Goal: Navigation & Orientation: Find specific page/section

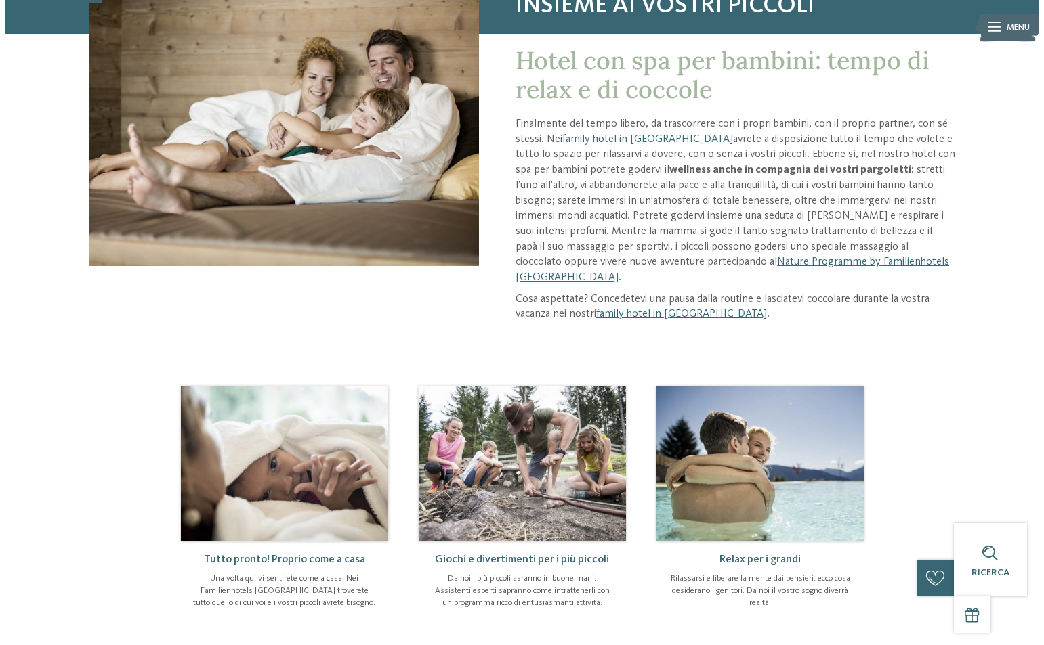
scroll to position [68, 0]
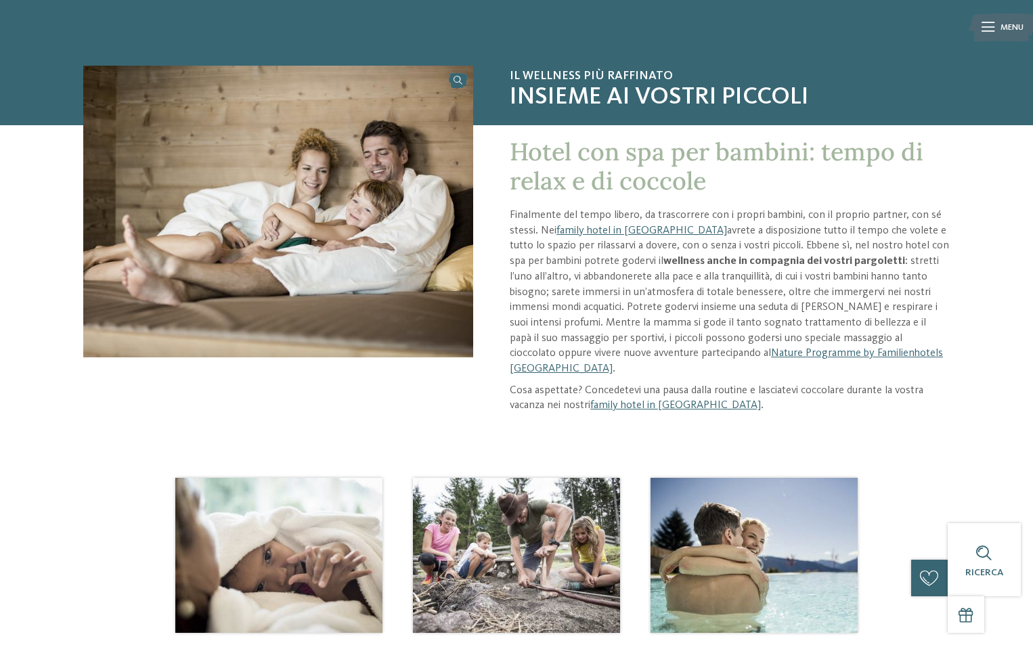
click at [999, 22] on img at bounding box center [1002, 28] width 67 height 34
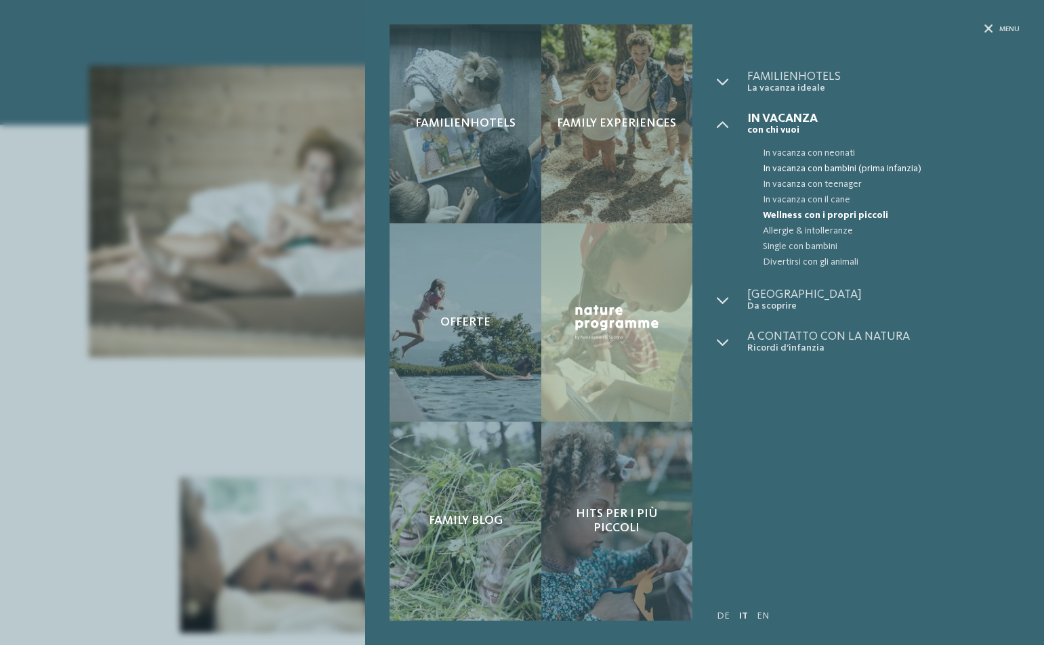
click at [876, 167] on span "In vacanza con bambini (prima infanzia)" at bounding box center [891, 169] width 257 height 16
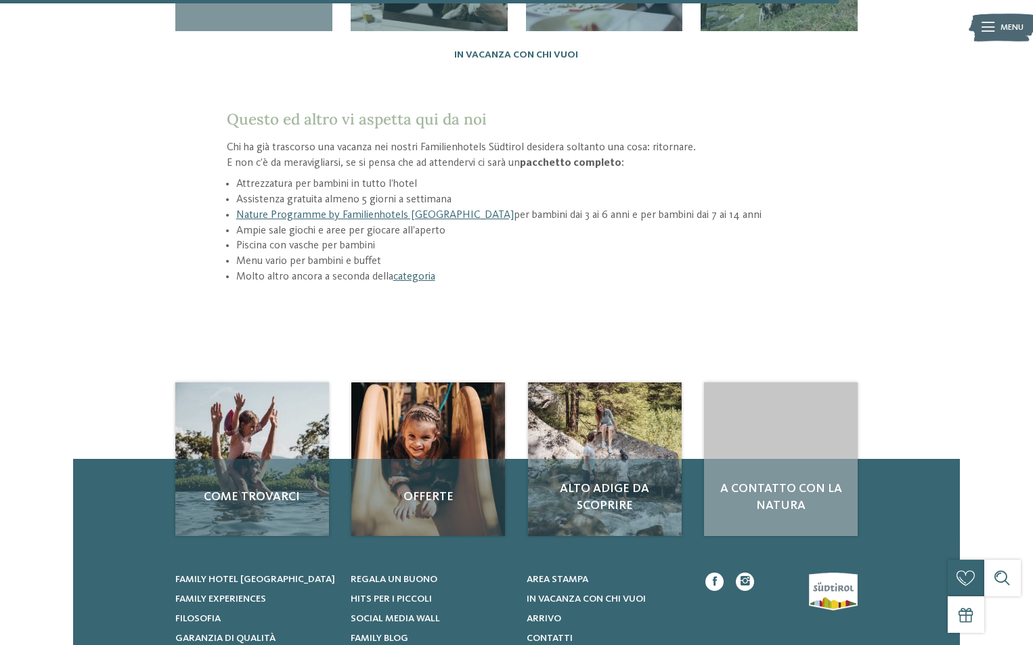
scroll to position [1829, 0]
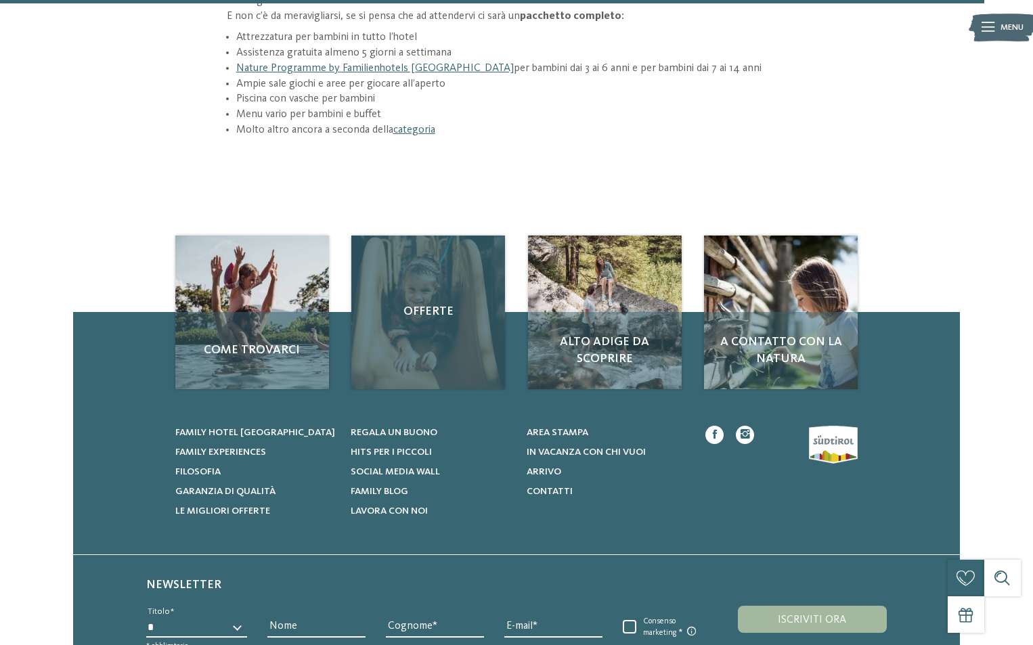
click at [442, 247] on div "Offerte" at bounding box center [428, 313] width 154 height 154
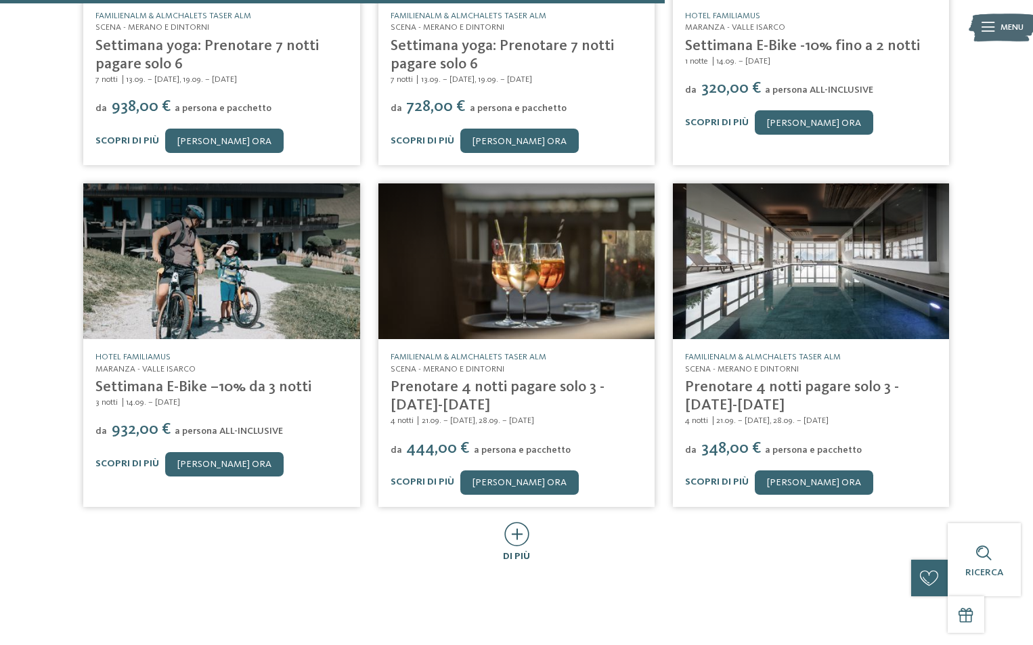
scroll to position [677, 0]
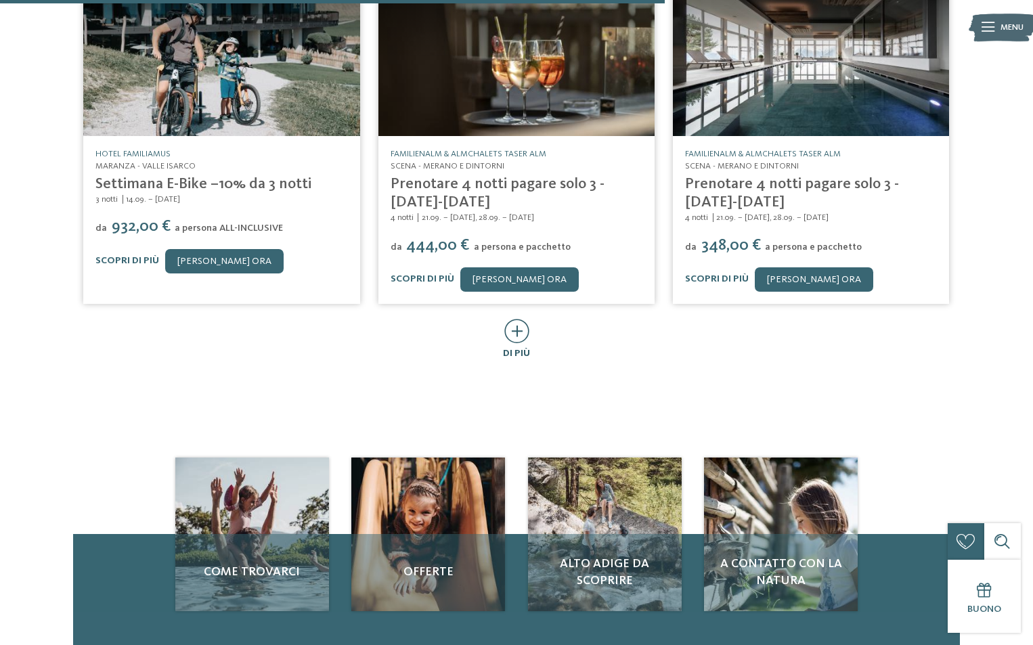
click at [529, 319] on icon at bounding box center [517, 331] width 25 height 24
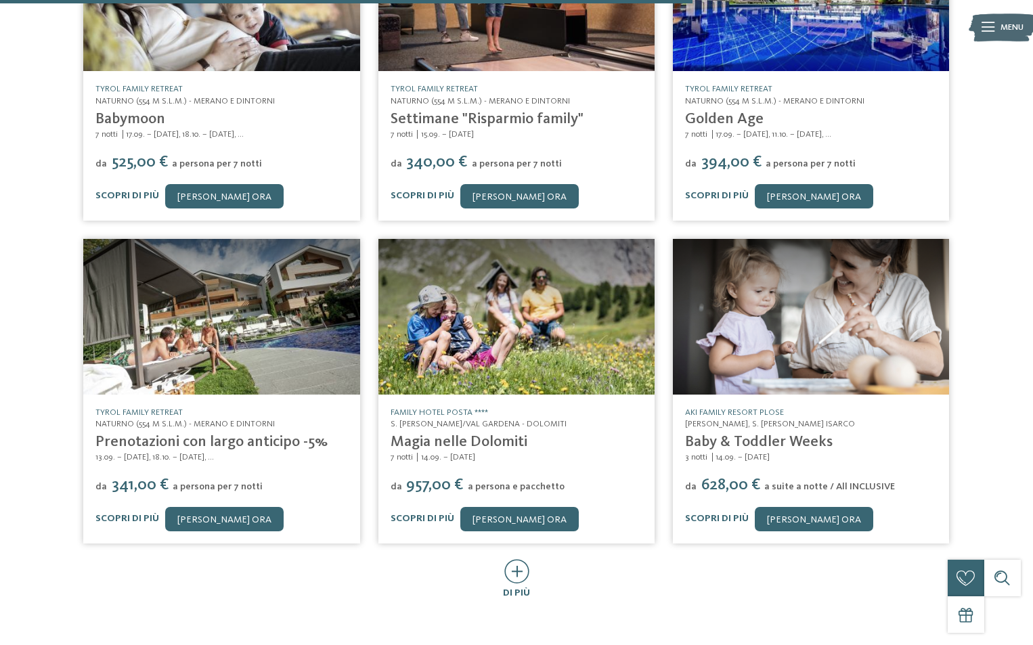
scroll to position [1422, 0]
